Goal: Transaction & Acquisition: Purchase product/service

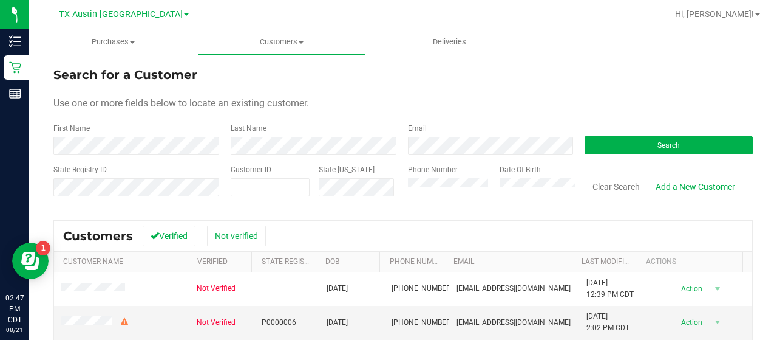
click at [426, 131] on div "Email" at bounding box center [487, 139] width 177 height 32
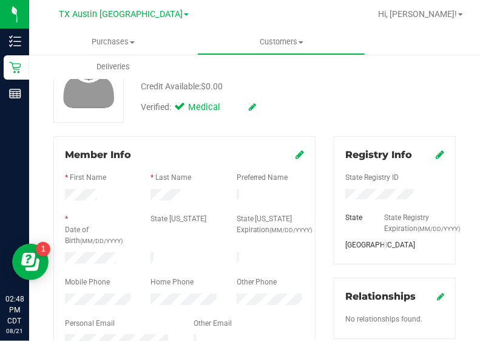
scroll to position [105, 0]
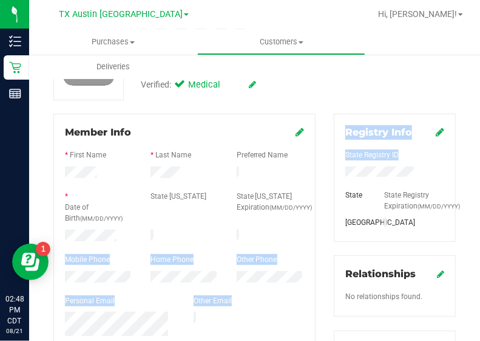
drag, startPoint x: 458, startPoint y: 186, endPoint x: 403, endPoint y: 191, distance: 54.9
click at [207, 230] on div at bounding box center [185, 237] width 86 height 15
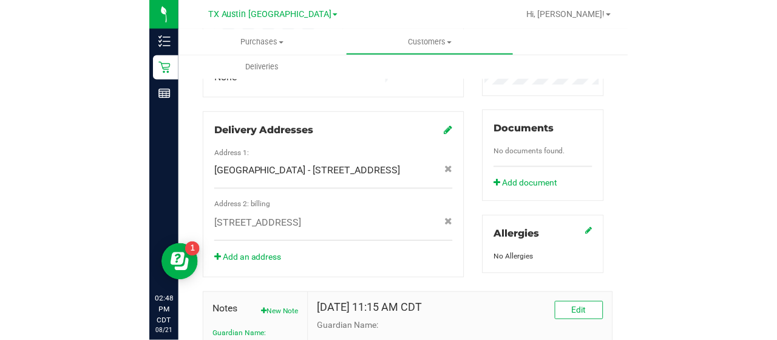
scroll to position [403, 0]
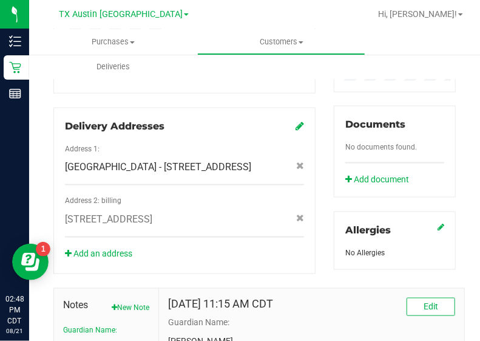
drag, startPoint x: 224, startPoint y: 222, endPoint x: 215, endPoint y: 220, distance: 8.6
click at [215, 220] on div "8325 Tesoro Dr , Temple , TX 76504" at bounding box center [185, 219] width 258 height 15
copy span "8325 Tesoro Dr , Temple , TX 76504"
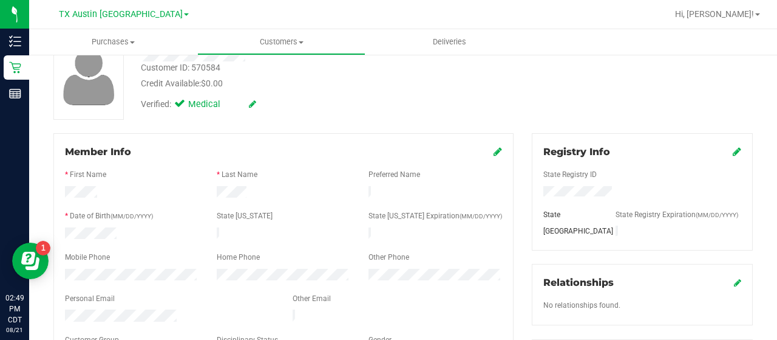
scroll to position [0, 0]
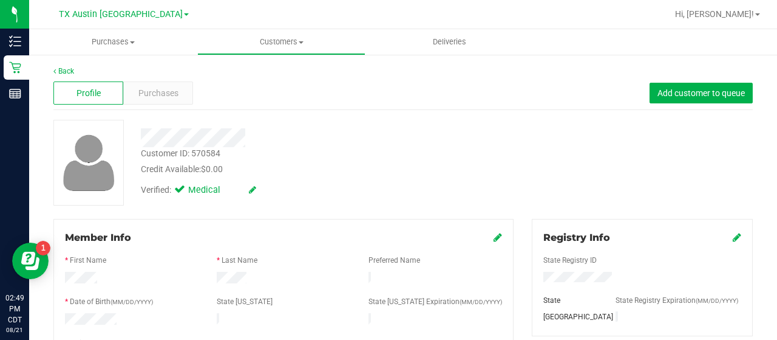
click at [319, 150] on div "Customer ID: 570584 Credit Available: $0.00" at bounding box center [311, 161] width 359 height 29
click at [467, 164] on div "Credit Available: $0.00" at bounding box center [311, 169] width 341 height 13
click at [166, 93] on span "Purchases" at bounding box center [158, 93] width 40 height 13
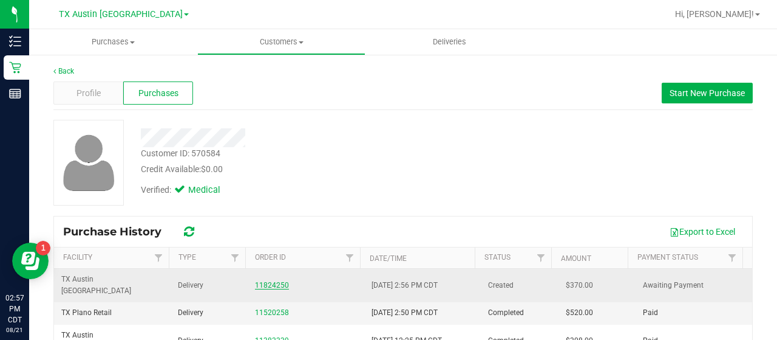
click at [270, 281] on link "11824250" at bounding box center [272, 285] width 34 height 9
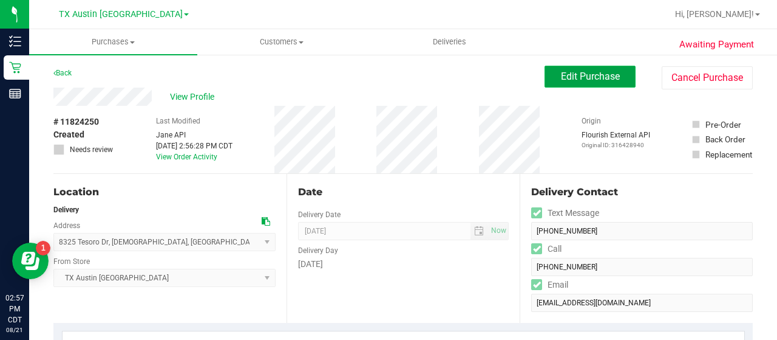
click at [618, 80] on button "Edit Purchase" at bounding box center [590, 77] width 91 height 22
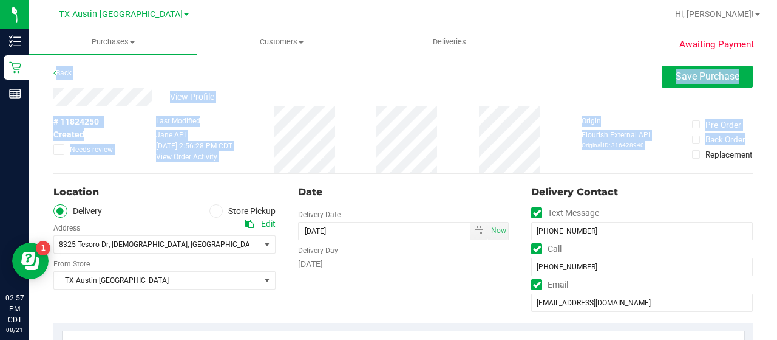
drag, startPoint x: 743, startPoint y: 73, endPoint x: 777, endPoint y: 128, distance: 63.5
click at [777, 133] on div "Purchases Summary of purchases Fulfillment All purchases Customers All customer…" at bounding box center [403, 184] width 748 height 310
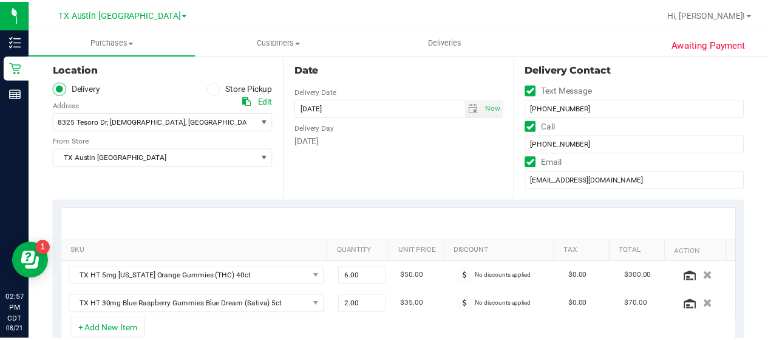
scroll to position [126, 0]
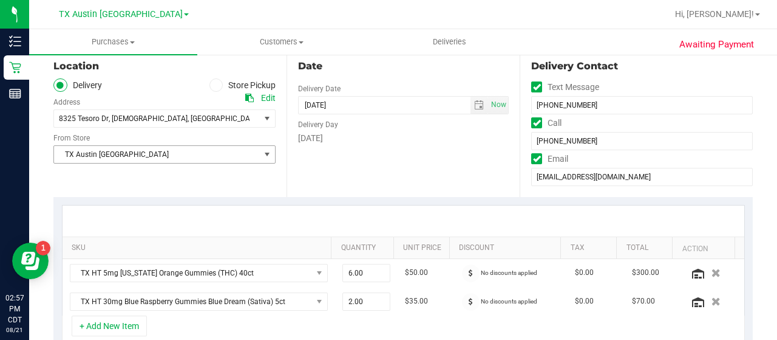
click at [85, 156] on span "TX Austin [GEOGRAPHIC_DATA]" at bounding box center [157, 154] width 206 height 17
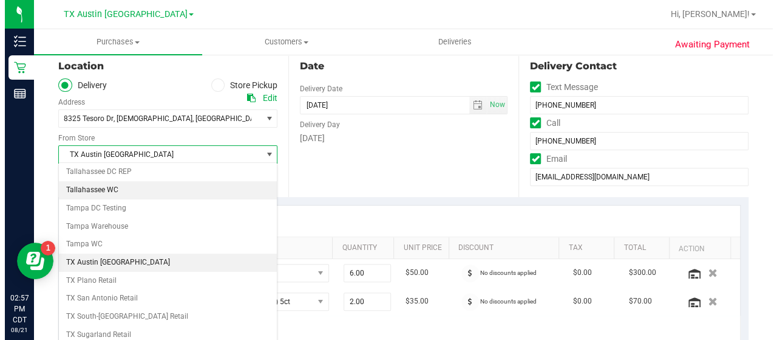
scroll to position [844, 0]
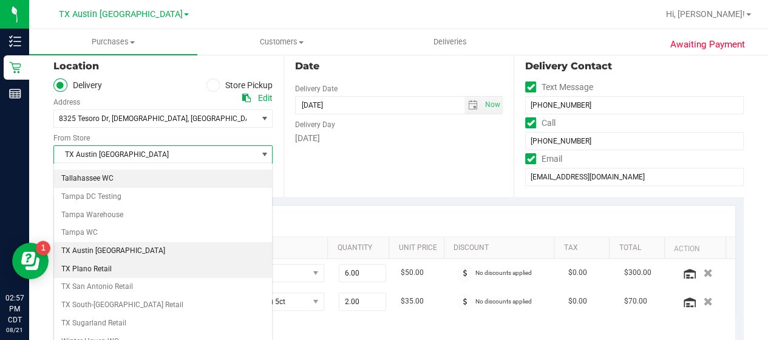
click at [97, 260] on li "TX Plano Retail" at bounding box center [163, 269] width 218 height 18
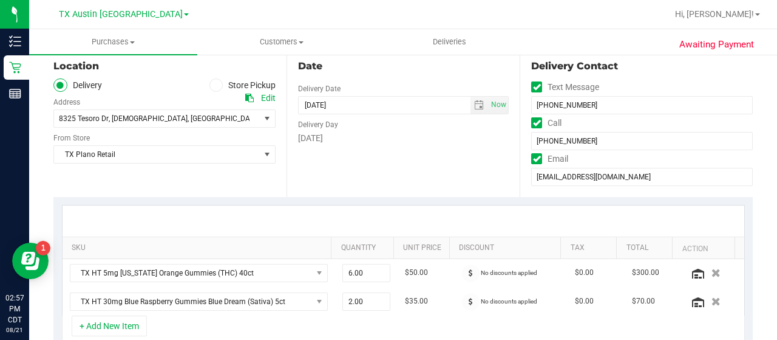
click at [366, 159] on div "Date Delivery Date 08/26/2025 Now 08/26/2025 06:00 PM Now Delivery Day Tuesday" at bounding box center [403, 122] width 233 height 149
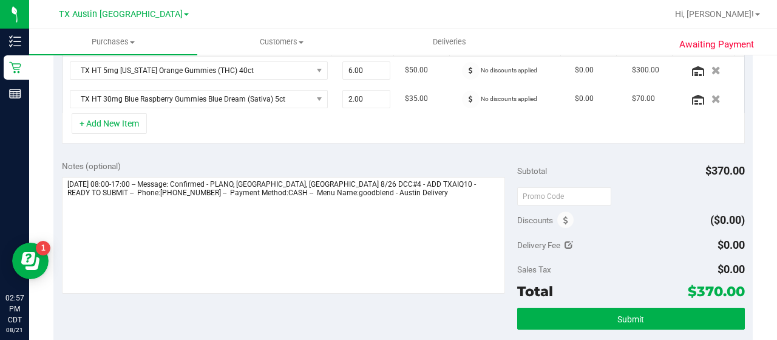
scroll to position [330, 0]
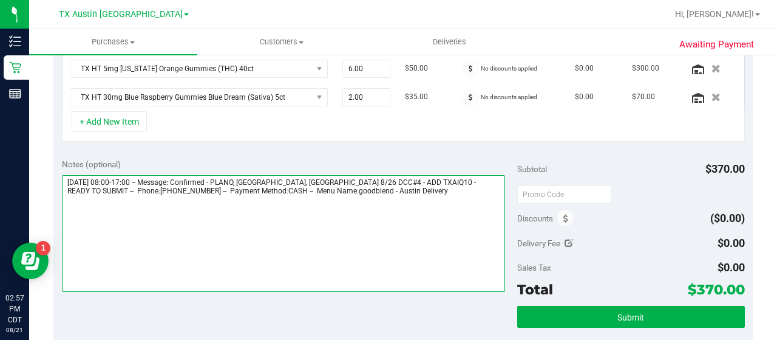
drag, startPoint x: 255, startPoint y: 177, endPoint x: 394, endPoint y: 177, distance: 138.5
click at [394, 177] on textarea at bounding box center [283, 233] width 443 height 117
click at [406, 186] on textarea at bounding box center [283, 233] width 443 height 117
paste textarea "PLANO, AUSTIN, CENTRAL TX 8/26 DCC#4"
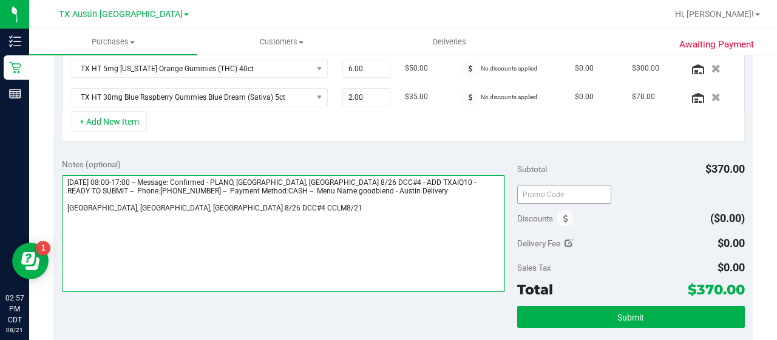
type textarea "Tuesday 08/26/2025 08:00-17:00 -- Message: Confirmed - PLANO, AUSTIN, CENTRAL T…"
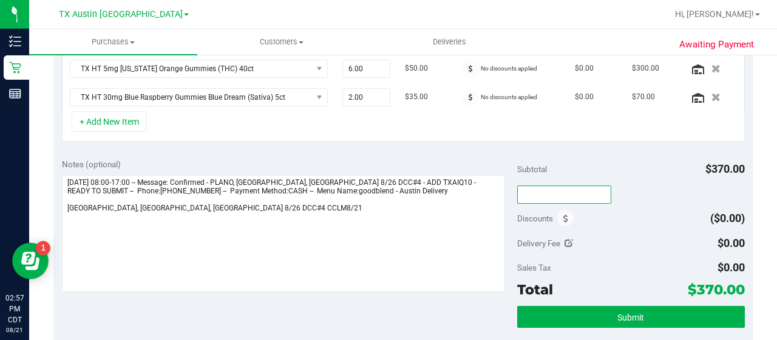
click at [539, 187] on input "text" at bounding box center [564, 194] width 94 height 18
type input "TXAIQ10"
click at [604, 224] on div "Discounts ($0.00)" at bounding box center [631, 218] width 228 height 22
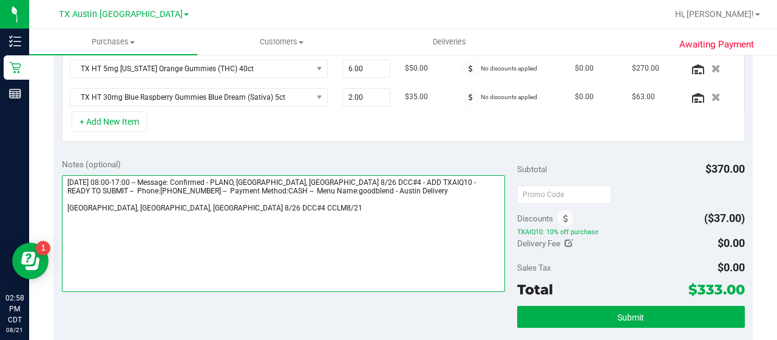
click at [470, 216] on textarea at bounding box center [283, 233] width 443 height 117
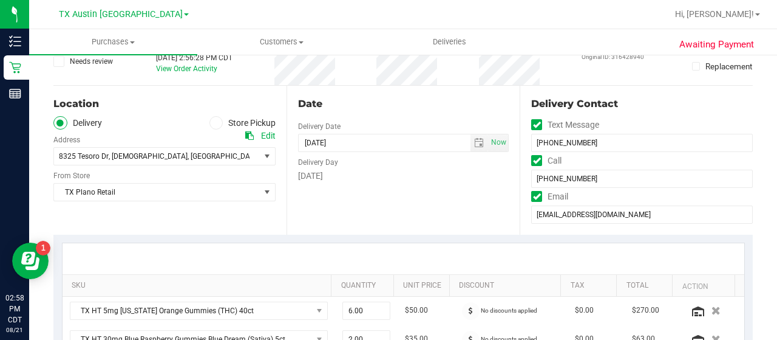
scroll to position [114, 0]
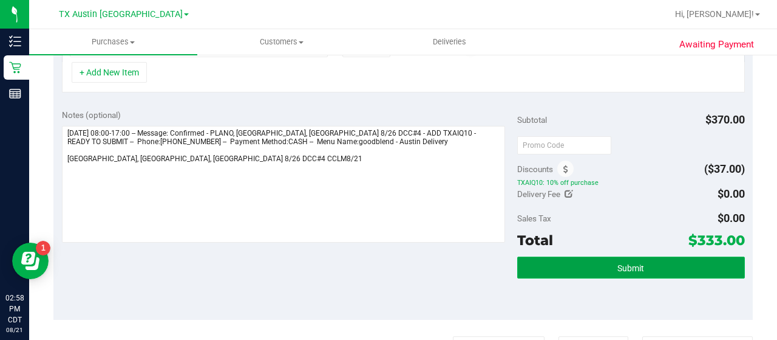
click at [595, 264] on button "Submit" at bounding box center [631, 267] width 228 height 22
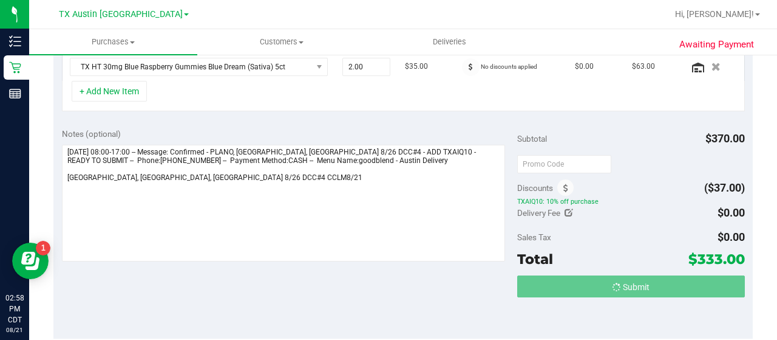
scroll to position [341, 0]
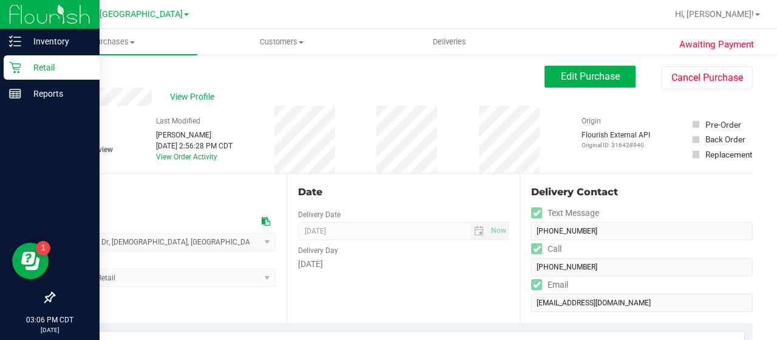
click at [33, 64] on p "Retail" at bounding box center [57, 67] width 73 height 15
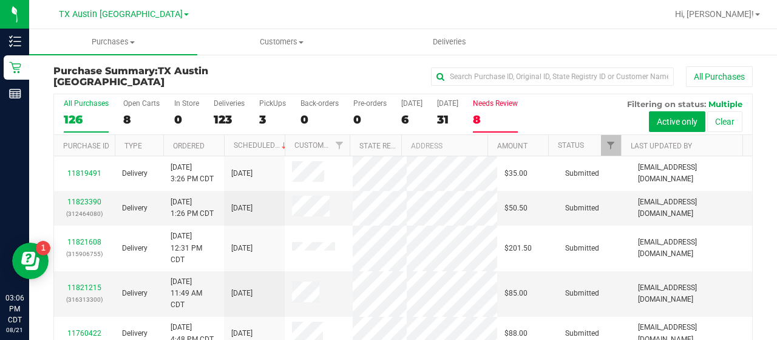
click at [491, 116] on div "8" at bounding box center [495, 119] width 45 height 14
click at [0, 0] on input "Needs Review 8" at bounding box center [0, 0] width 0 height 0
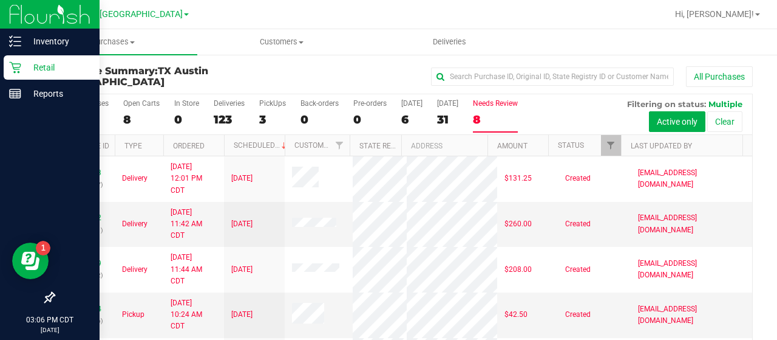
click at [9, 66] on div "Retail" at bounding box center [52, 67] width 96 height 24
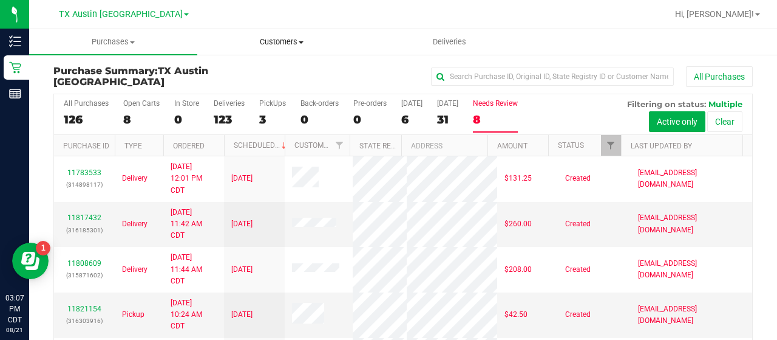
click at [288, 41] on span "Customers" at bounding box center [281, 41] width 167 height 11
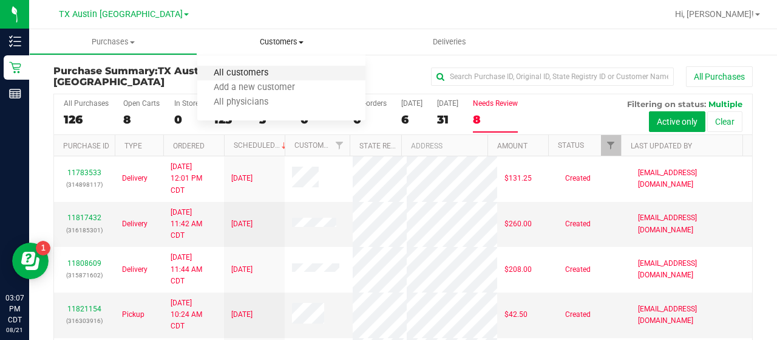
click at [243, 69] on span "All customers" at bounding box center [240, 73] width 87 height 10
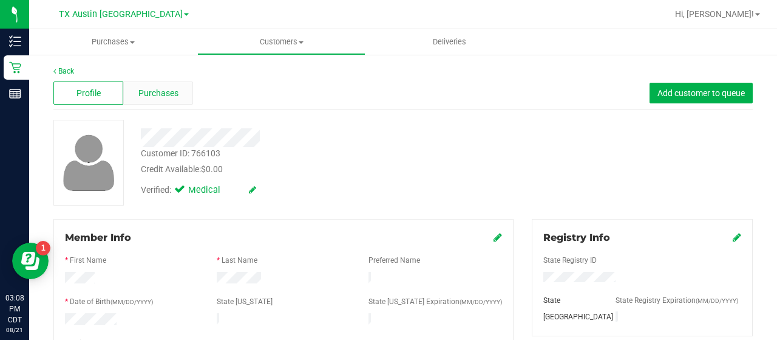
click at [149, 103] on div "Purchases" at bounding box center [158, 92] width 70 height 23
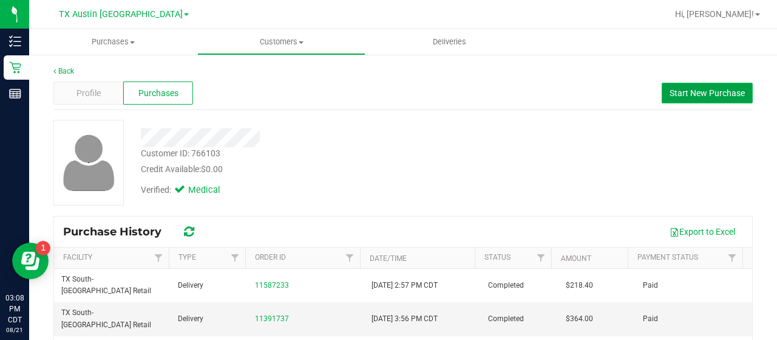
click at [679, 101] on button "Start New Purchase" at bounding box center [707, 93] width 91 height 21
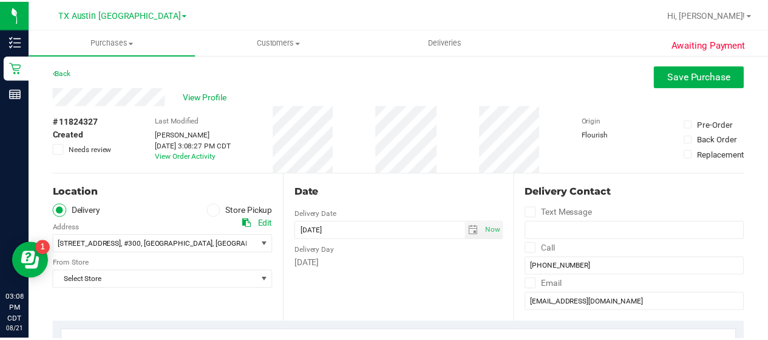
scroll to position [120, 0]
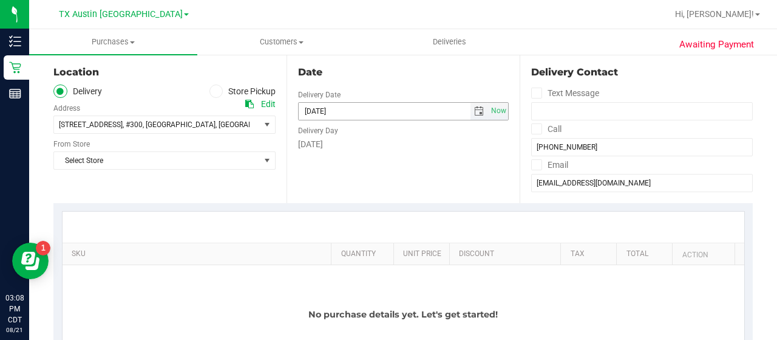
click at [474, 112] on span "select" at bounding box center [479, 111] width 10 height 10
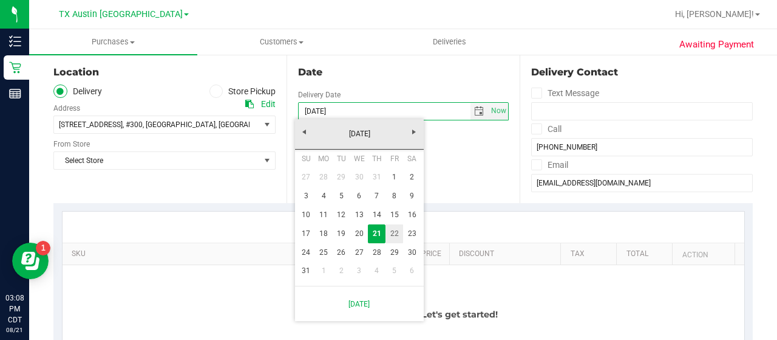
click at [392, 231] on link "22" at bounding box center [395, 233] width 18 height 19
type input "08/22/2025"
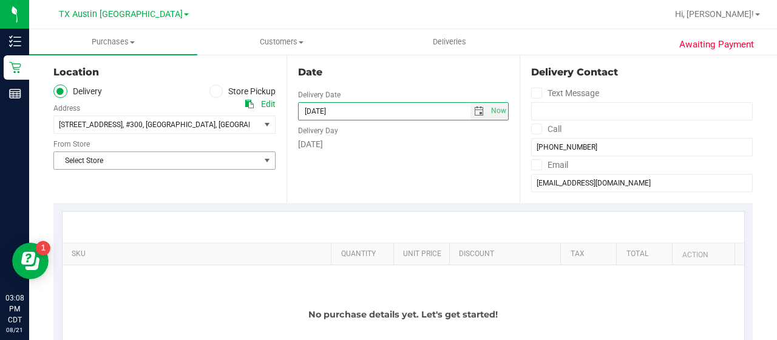
click at [169, 165] on span "Select Store" at bounding box center [157, 160] width 206 height 17
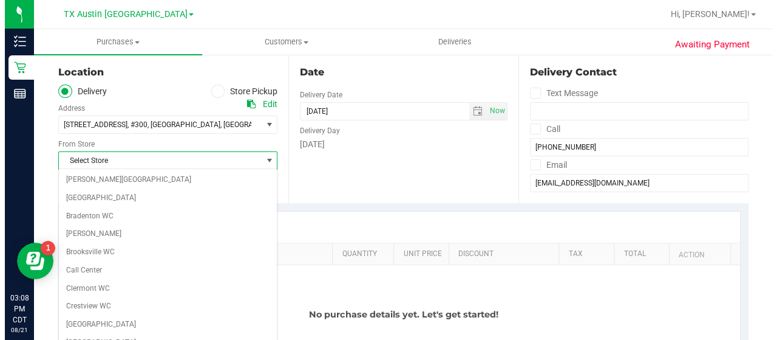
scroll to position [859, 0]
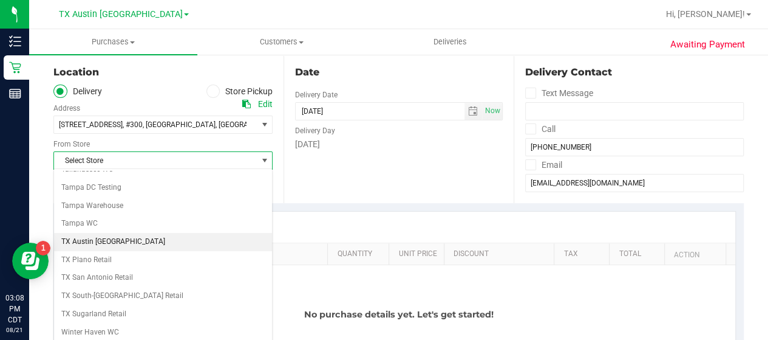
click at [90, 233] on li "TX Austin [GEOGRAPHIC_DATA]" at bounding box center [163, 242] width 218 height 18
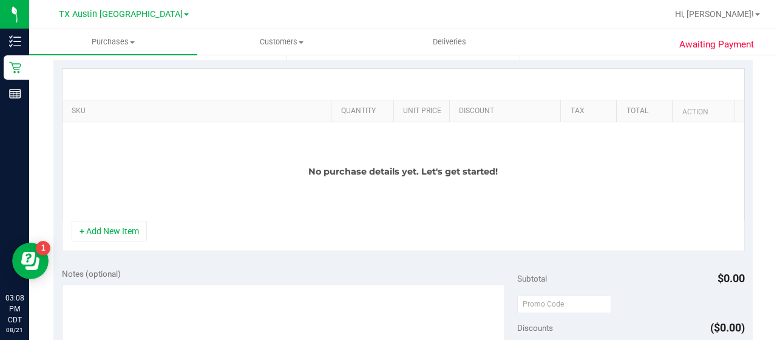
scroll to position [295, 0]
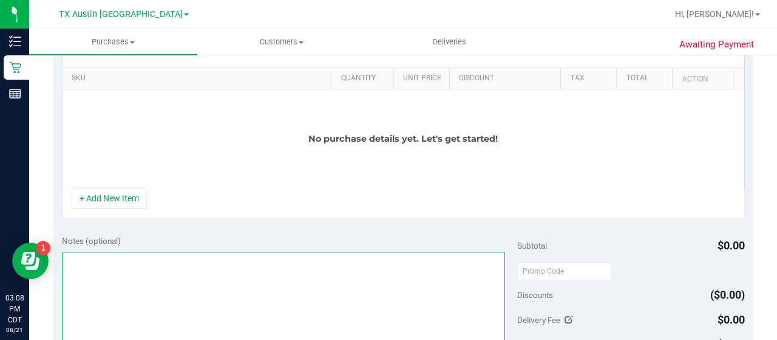
click at [223, 298] on textarea at bounding box center [283, 309] width 443 height 117
type textarea "NORTH PU 8/22 CCLM8/21"
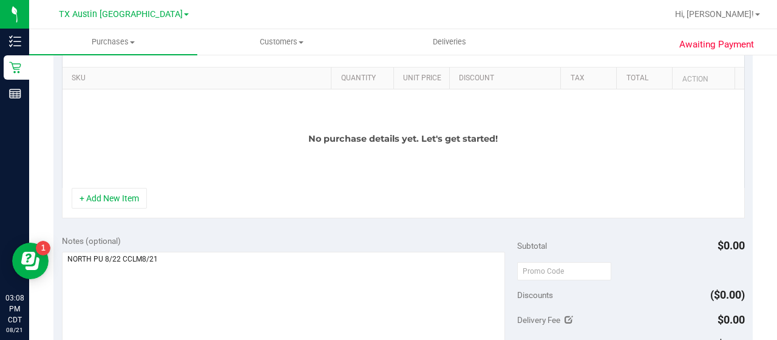
click at [125, 185] on div "No purchase details yet. Let's get started!" at bounding box center [404, 138] width 682 height 98
click at [125, 188] on button "+ Add New Item" at bounding box center [109, 198] width 75 height 21
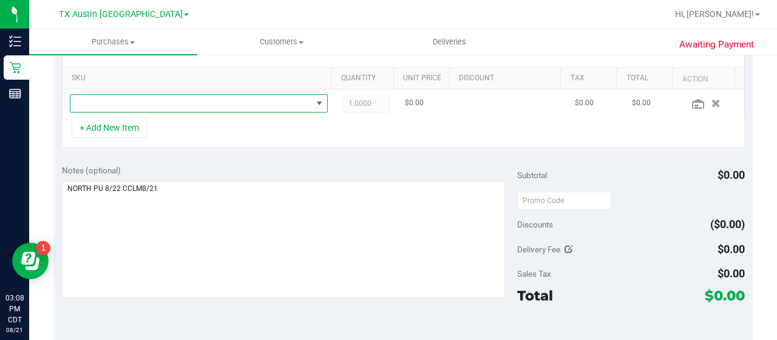
click at [155, 104] on span "NO DATA FOUND" at bounding box center [191, 103] width 242 height 17
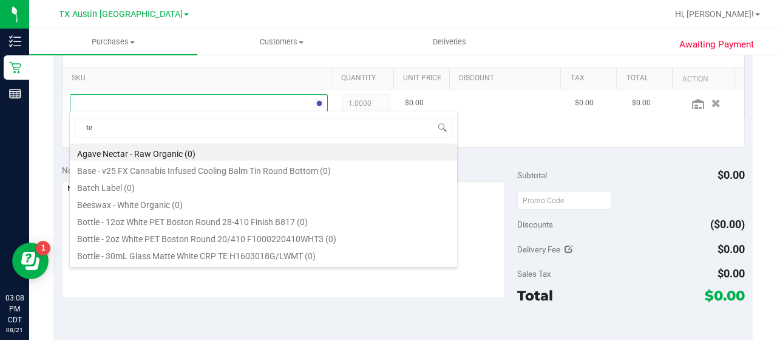
scroll to position [18, 245]
type input "texas orange"
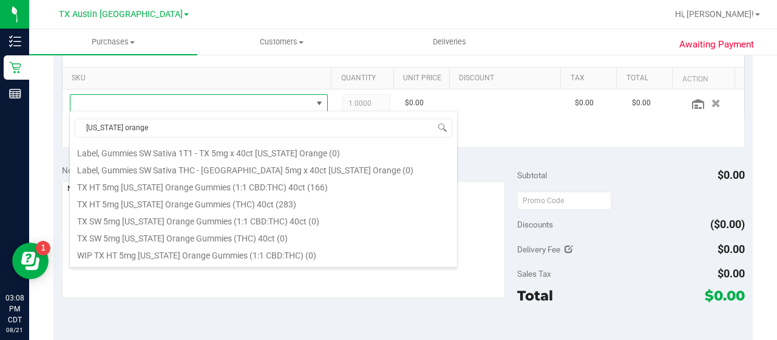
scroll to position [153, 0]
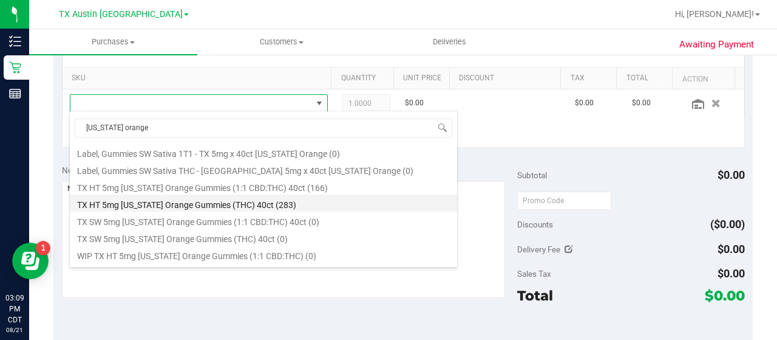
click at [266, 196] on li "TX HT 5mg Texas Orange Gummies (THC) 40ct (283)" at bounding box center [264, 202] width 388 height 17
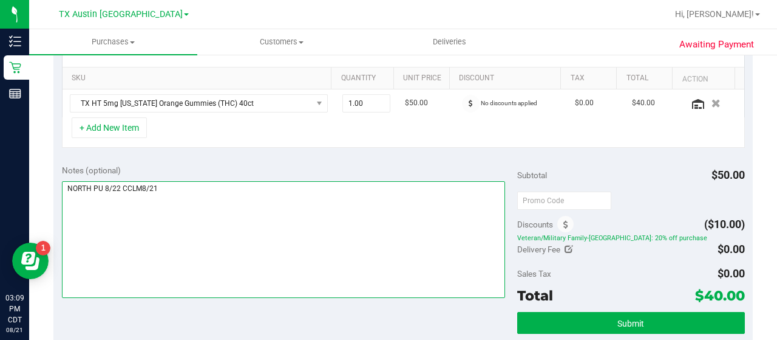
click at [269, 181] on textarea at bounding box center [283, 239] width 443 height 117
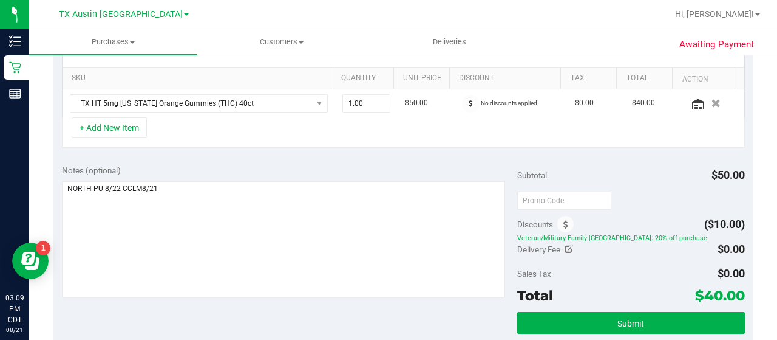
click at [267, 161] on div "Notes (optional) Subtotal $50.00 Discounts ($10.00) Veteran/Military Family-TX:…" at bounding box center [403, 265] width 700 height 219
click at [344, 104] on span "1.00 1" at bounding box center [367, 103] width 49 height 18
type input "7"
type input "7.00"
click at [320, 142] on div "+ Add New Item" at bounding box center [403, 132] width 683 height 30
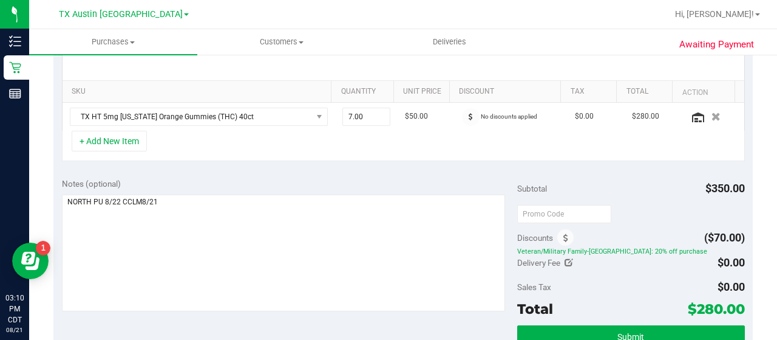
scroll to position [325, 0]
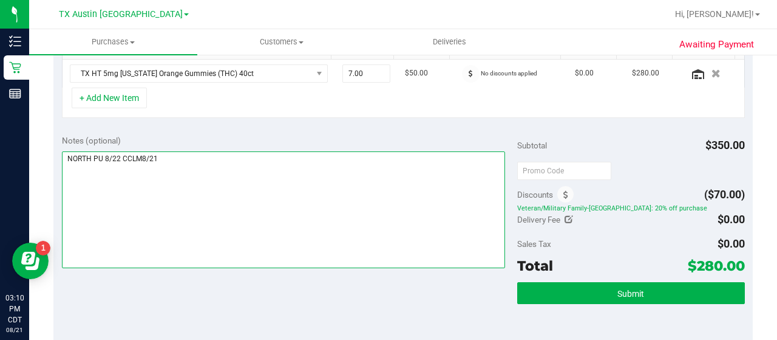
click at [328, 196] on textarea at bounding box center [283, 209] width 443 height 117
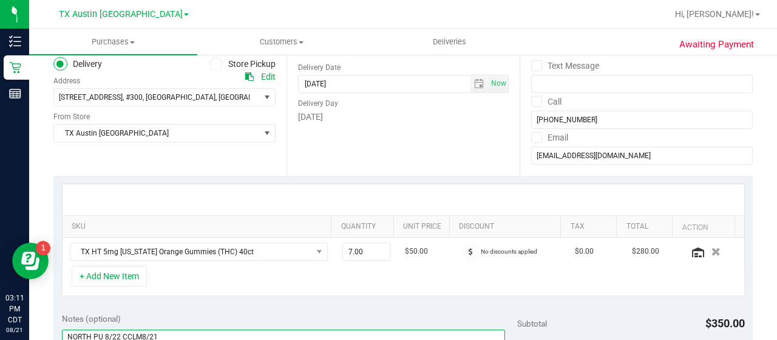
scroll to position [110, 0]
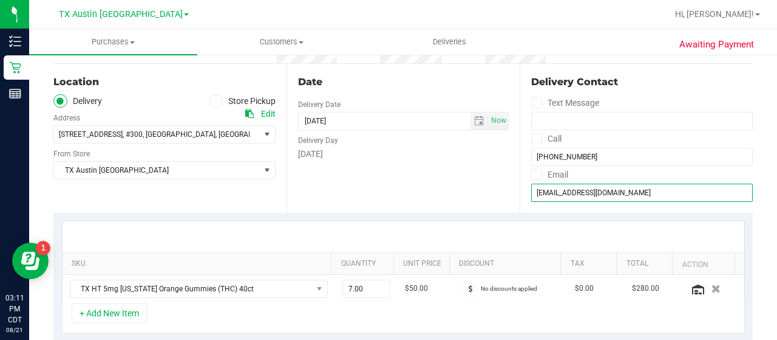
click at [555, 195] on input "mstesni622@gmail.com" at bounding box center [642, 192] width 222 height 18
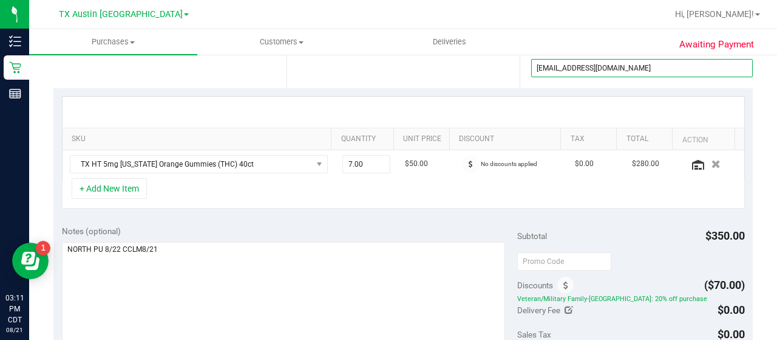
scroll to position [273, 0]
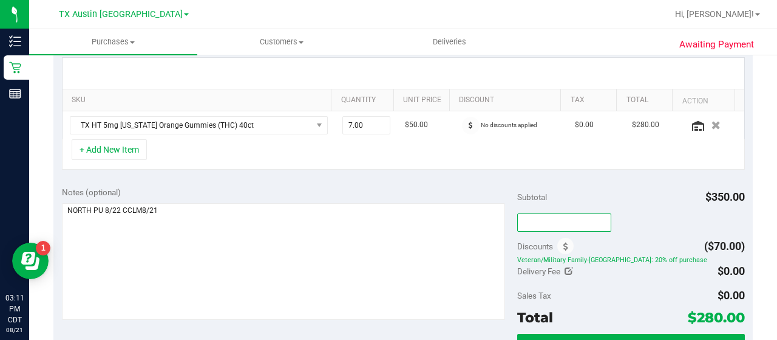
click at [556, 219] on input "text" at bounding box center [564, 222] width 94 height 18
click at [469, 123] on icon at bounding box center [471, 124] width 4 height 7
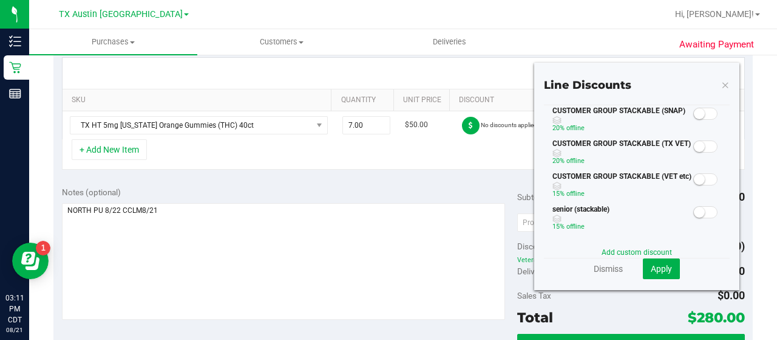
click at [702, 147] on span at bounding box center [706, 146] width 24 height 12
click at [652, 261] on button "Apply" at bounding box center [661, 268] width 37 height 21
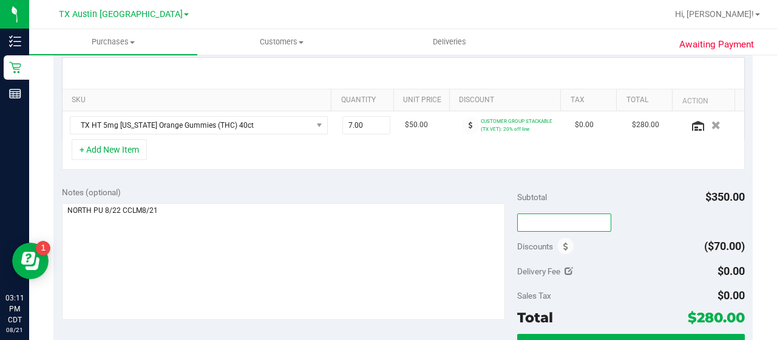
click at [564, 217] on input "text" at bounding box center [564, 222] width 94 height 18
click at [618, 279] on div "Delivery Fee $0.00" at bounding box center [631, 271] width 228 height 22
type input "TXAIQ10"
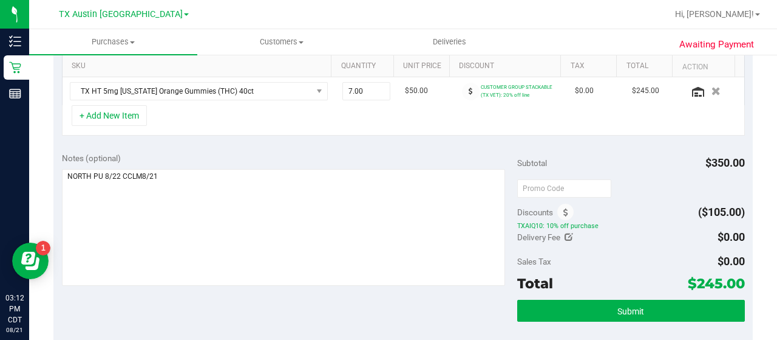
scroll to position [326, 0]
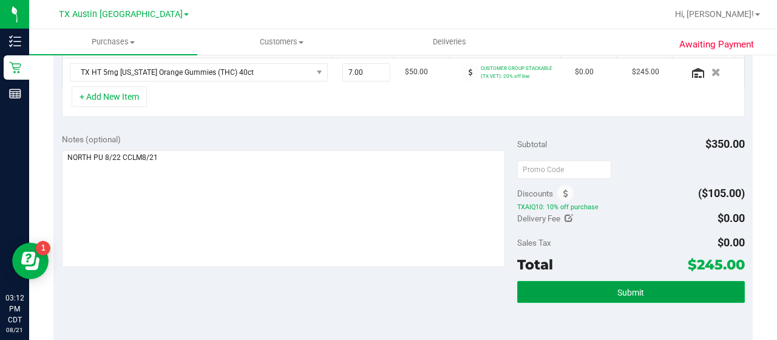
click at [556, 296] on button "Submit" at bounding box center [631, 292] width 228 height 22
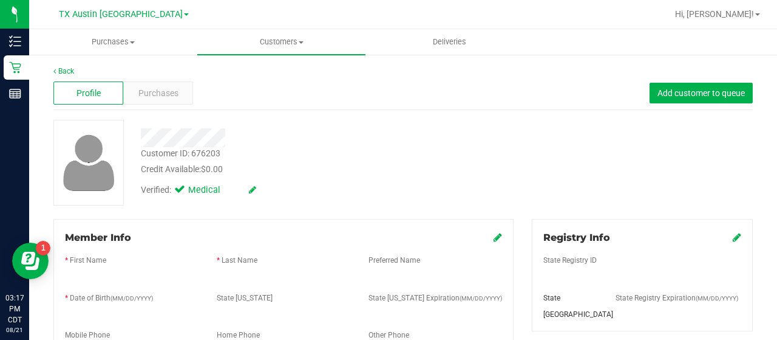
scroll to position [100, 0]
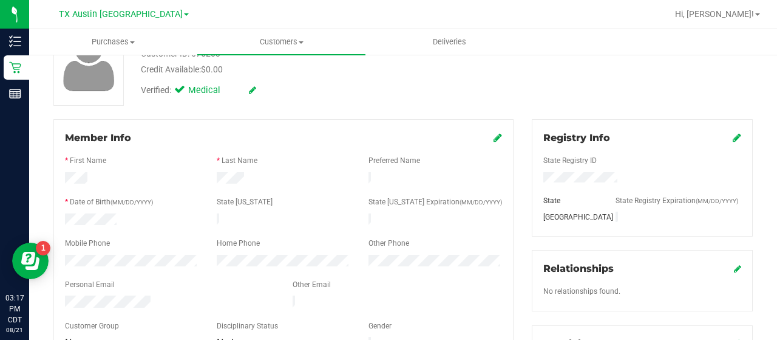
click at [289, 44] on span "Customers" at bounding box center [281, 41] width 168 height 11
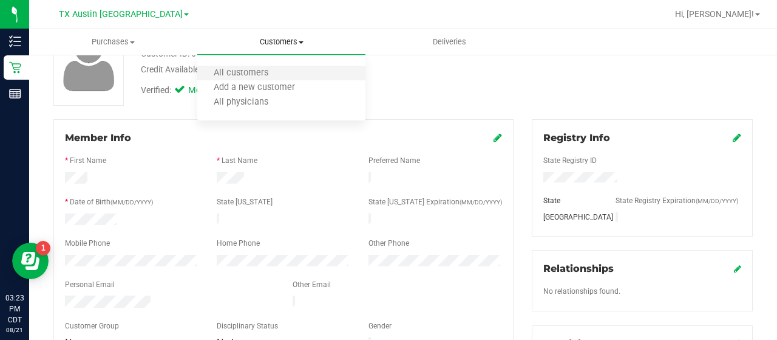
click at [289, 74] on li "All customers" at bounding box center [281, 73] width 168 height 15
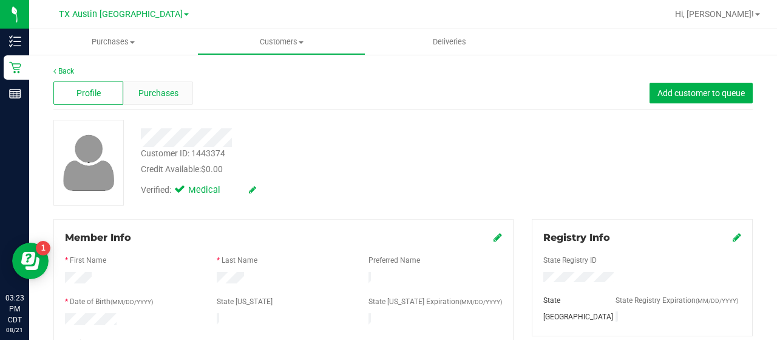
click at [191, 92] on div "Purchases" at bounding box center [158, 92] width 70 height 23
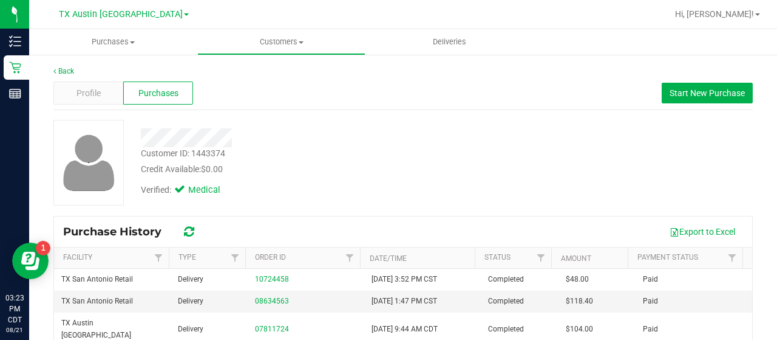
click at [347, 81] on div "Back Profile Purchases Start New Purchase Customer ID: 1443374 Credit Available…" at bounding box center [403, 289] width 700 height 446
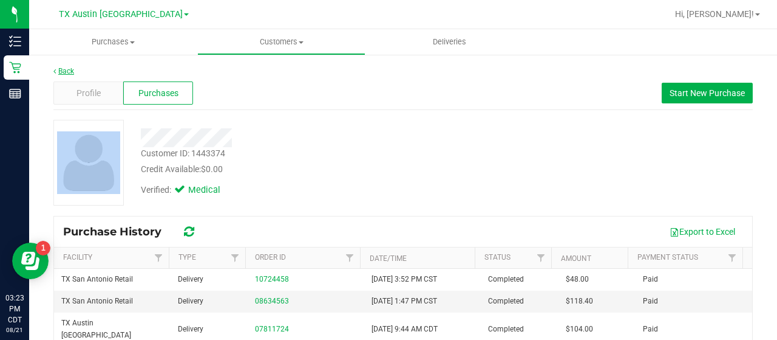
click at [69, 72] on link "Back" at bounding box center [63, 71] width 21 height 9
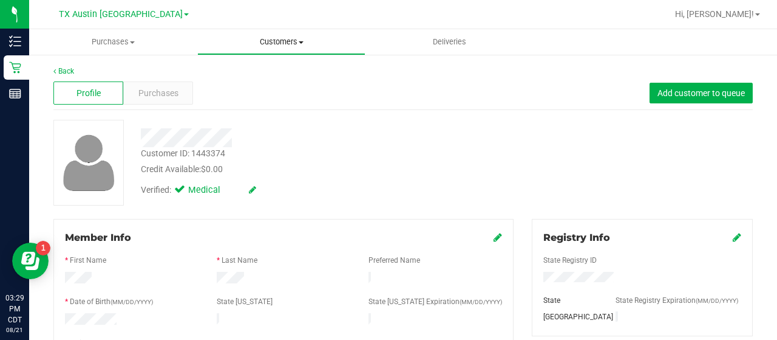
click at [256, 44] on span "Customers" at bounding box center [281, 41] width 167 height 11
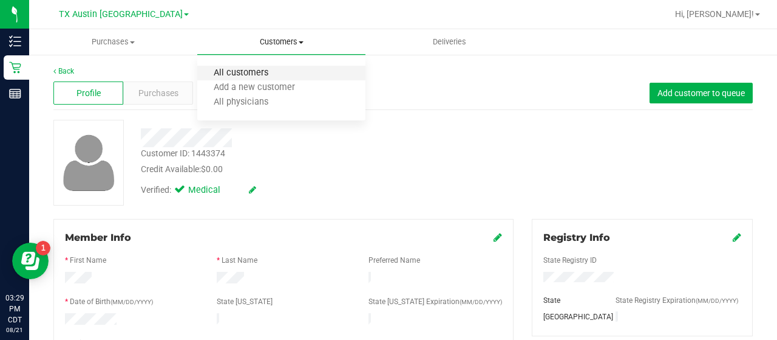
click at [253, 70] on span "All customers" at bounding box center [240, 73] width 87 height 10
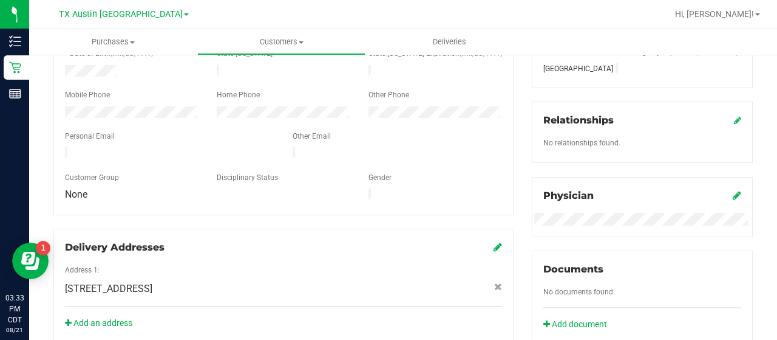
scroll to position [536, 0]
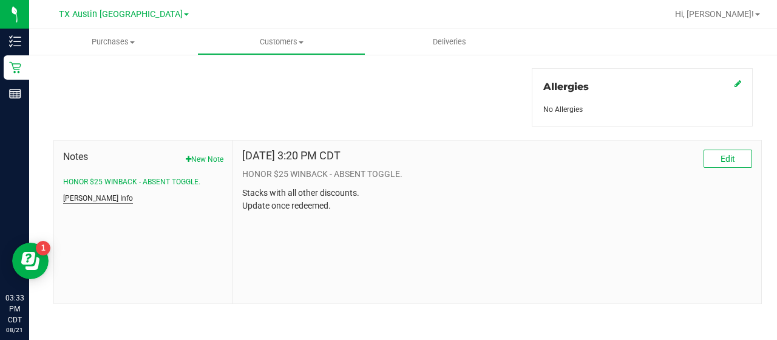
click at [73, 193] on button "[PERSON_NAME] Info" at bounding box center [98, 198] width 70 height 11
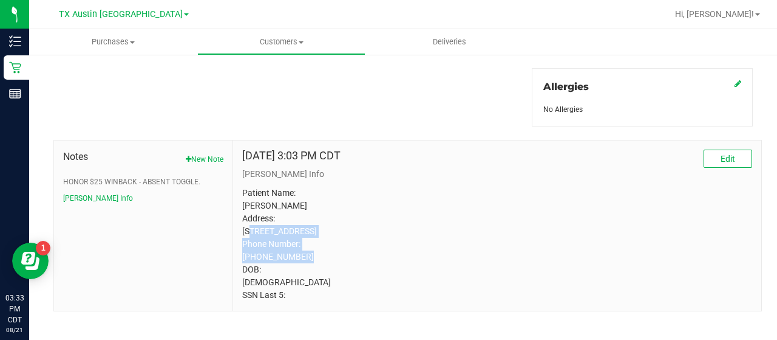
drag, startPoint x: 318, startPoint y: 234, endPoint x: 239, endPoint y: 224, distance: 79.6
click at [242, 224] on p "Patient Name: [PERSON_NAME] Address: [STREET_ADDRESS] Phone Number: [PHONE_NUMB…" at bounding box center [497, 243] width 510 height 115
copy p "[STREET_ADDRESS]"
